Goal: Task Accomplishment & Management: Manage account settings

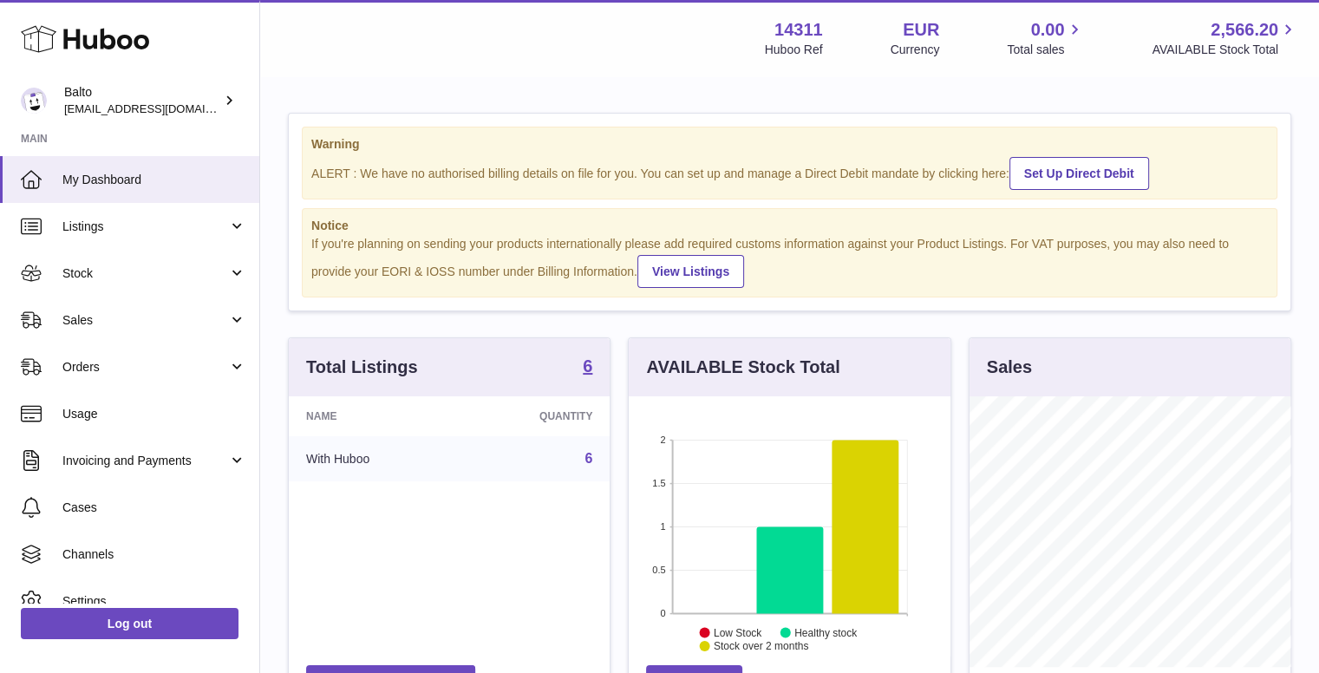
scroll to position [271, 322]
click at [128, 354] on link "Orders" at bounding box center [129, 367] width 259 height 47
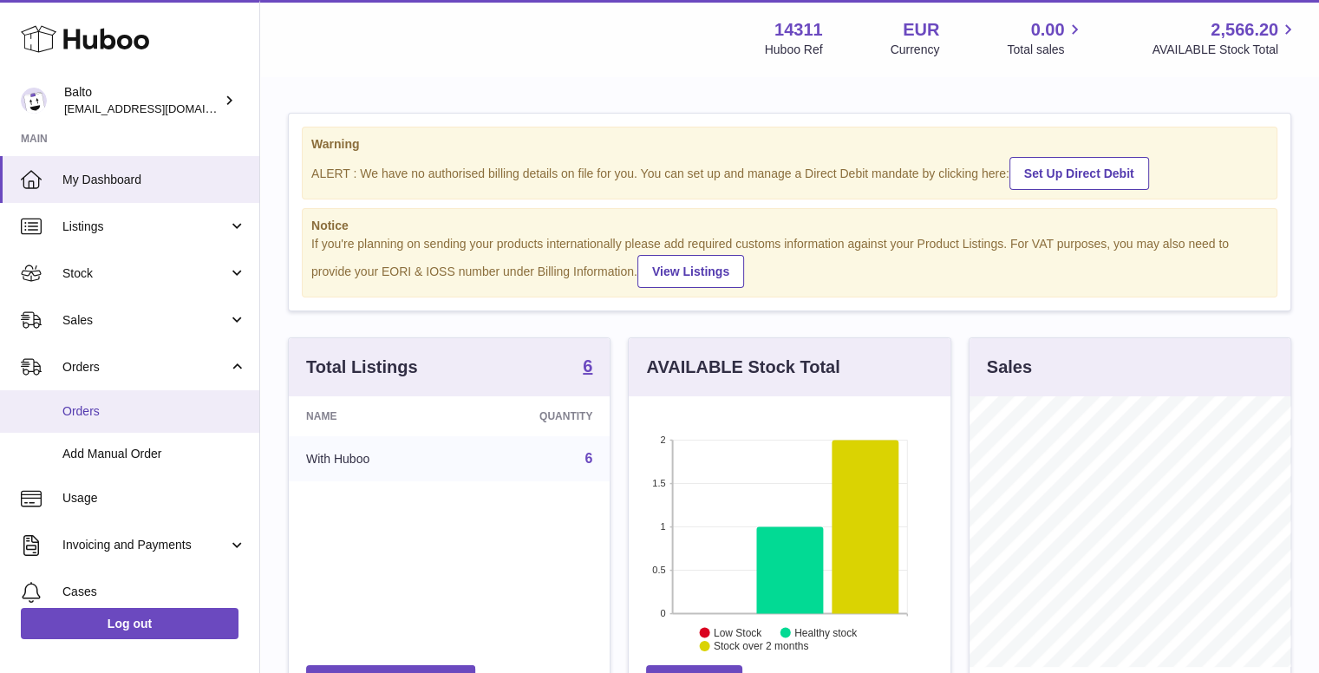
click at [135, 414] on span "Orders" at bounding box center [154, 411] width 184 height 16
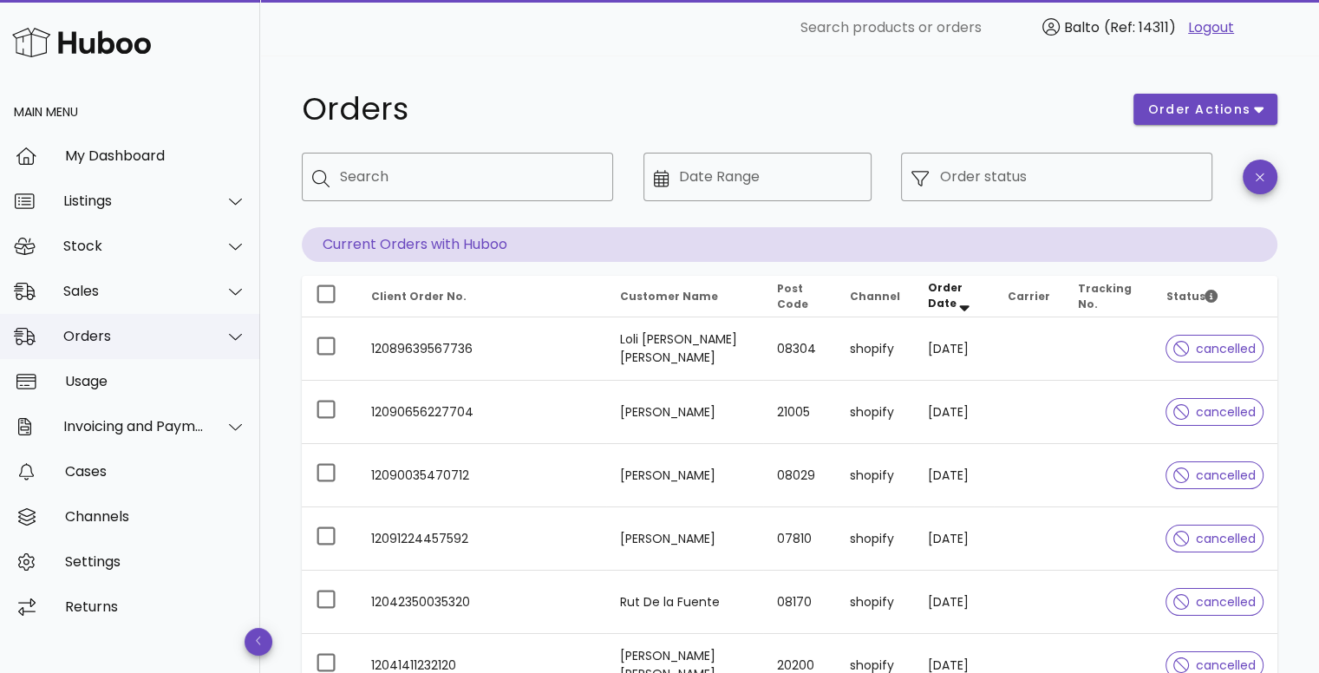
click at [120, 351] on div "Orders" at bounding box center [130, 336] width 260 height 45
